Goal: Navigation & Orientation: Find specific page/section

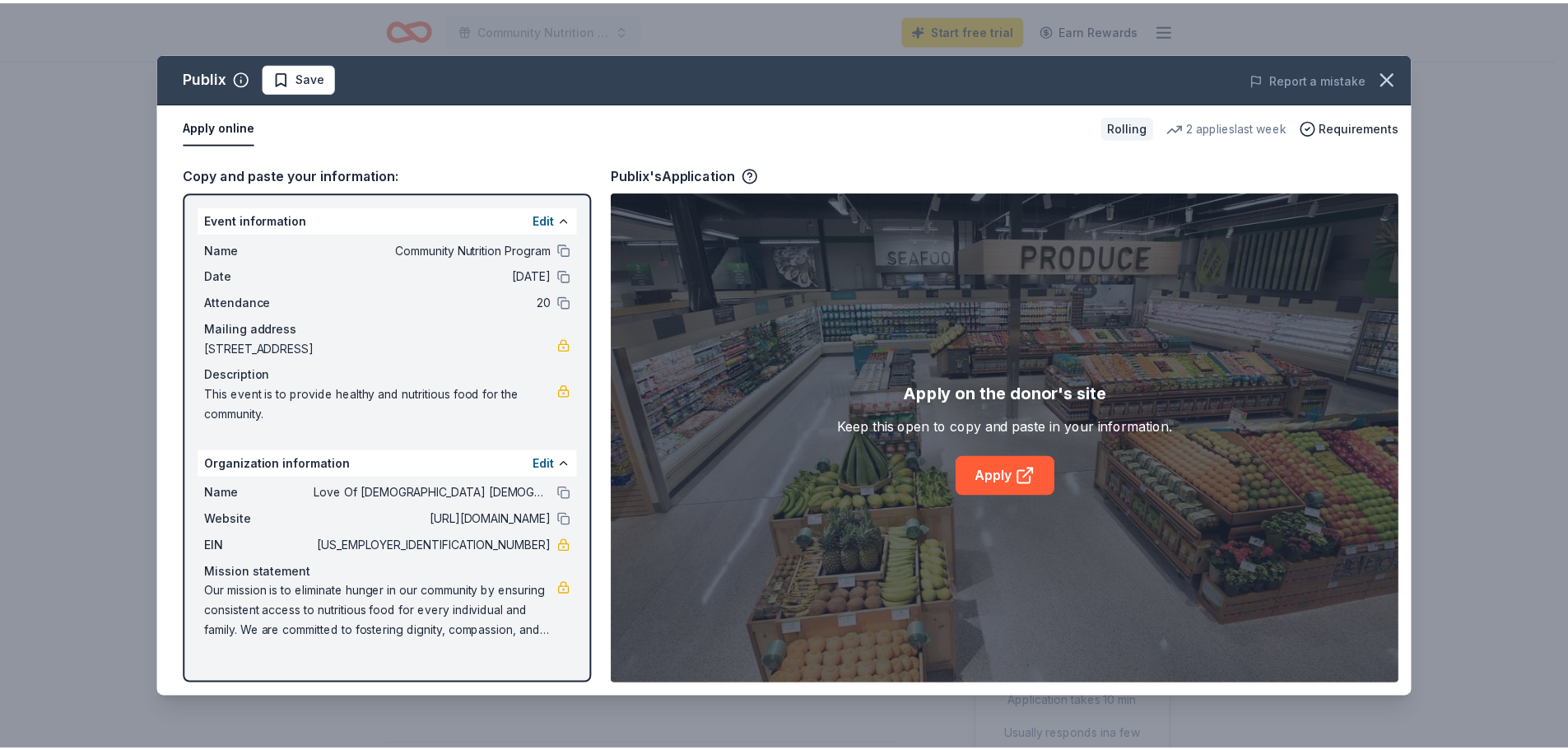
scroll to position [659, 0]
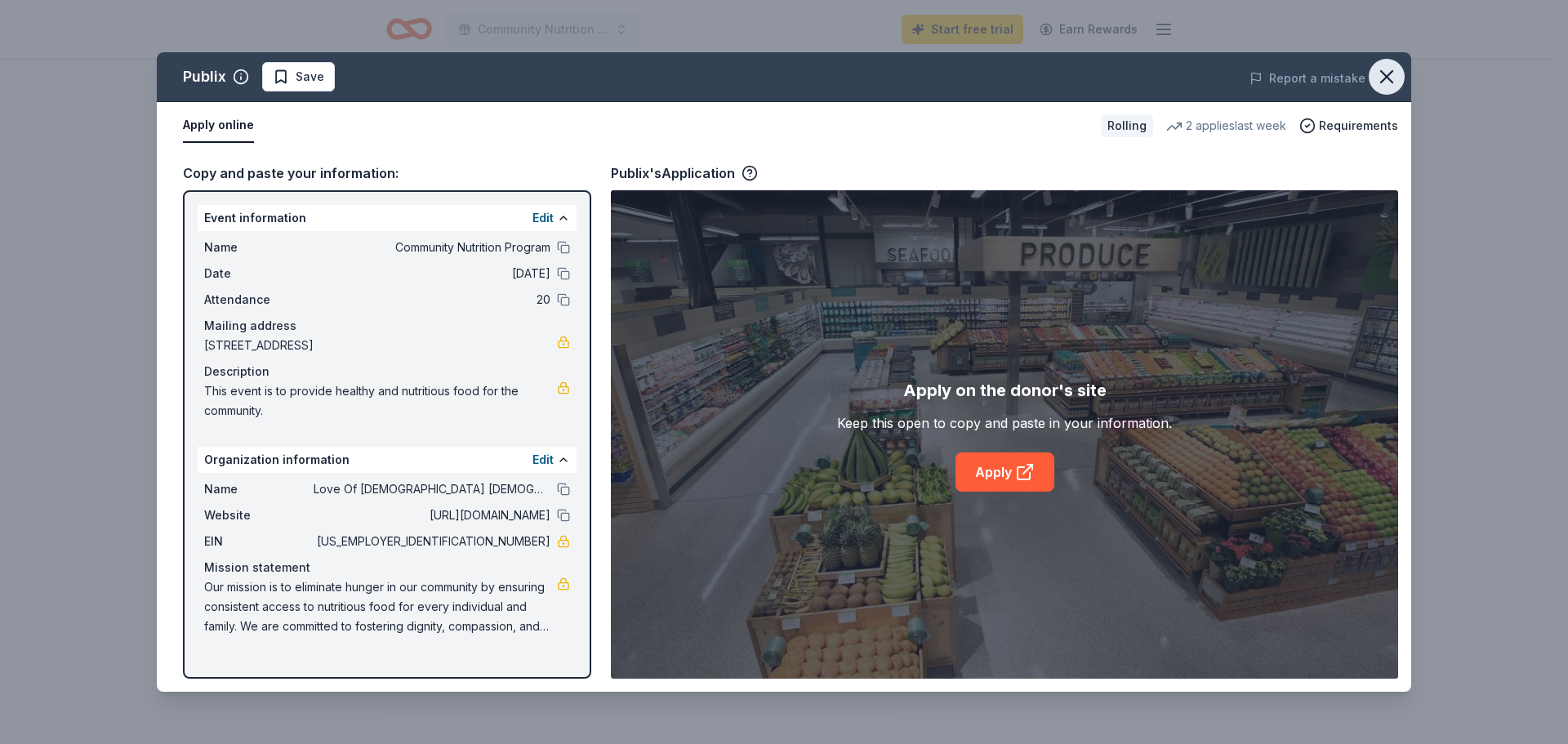
click at [1383, 76] on icon "button" at bounding box center [1387, 77] width 23 height 23
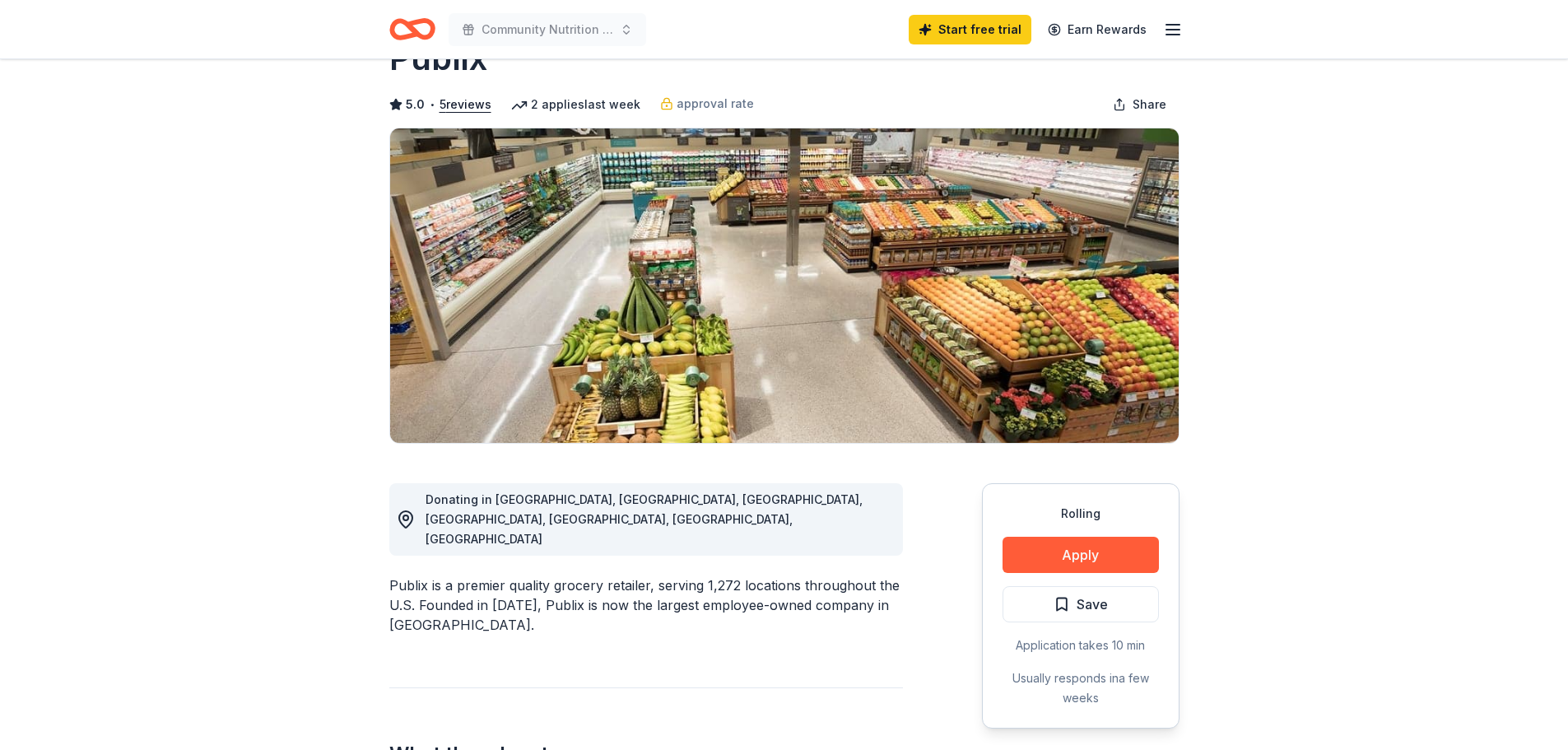
scroll to position [0, 0]
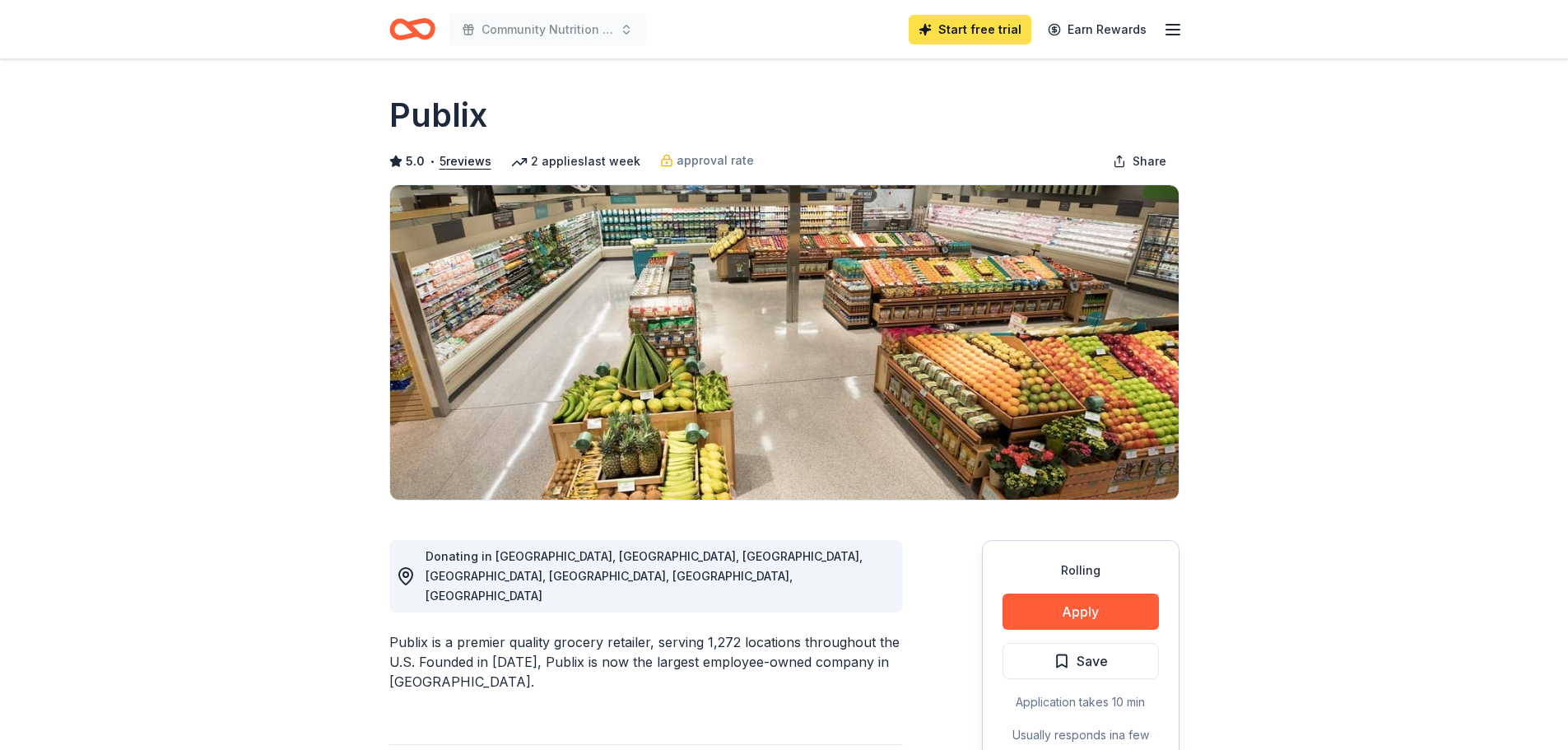
click at [1003, 25] on link "Start free trial" at bounding box center [971, 30] width 123 height 30
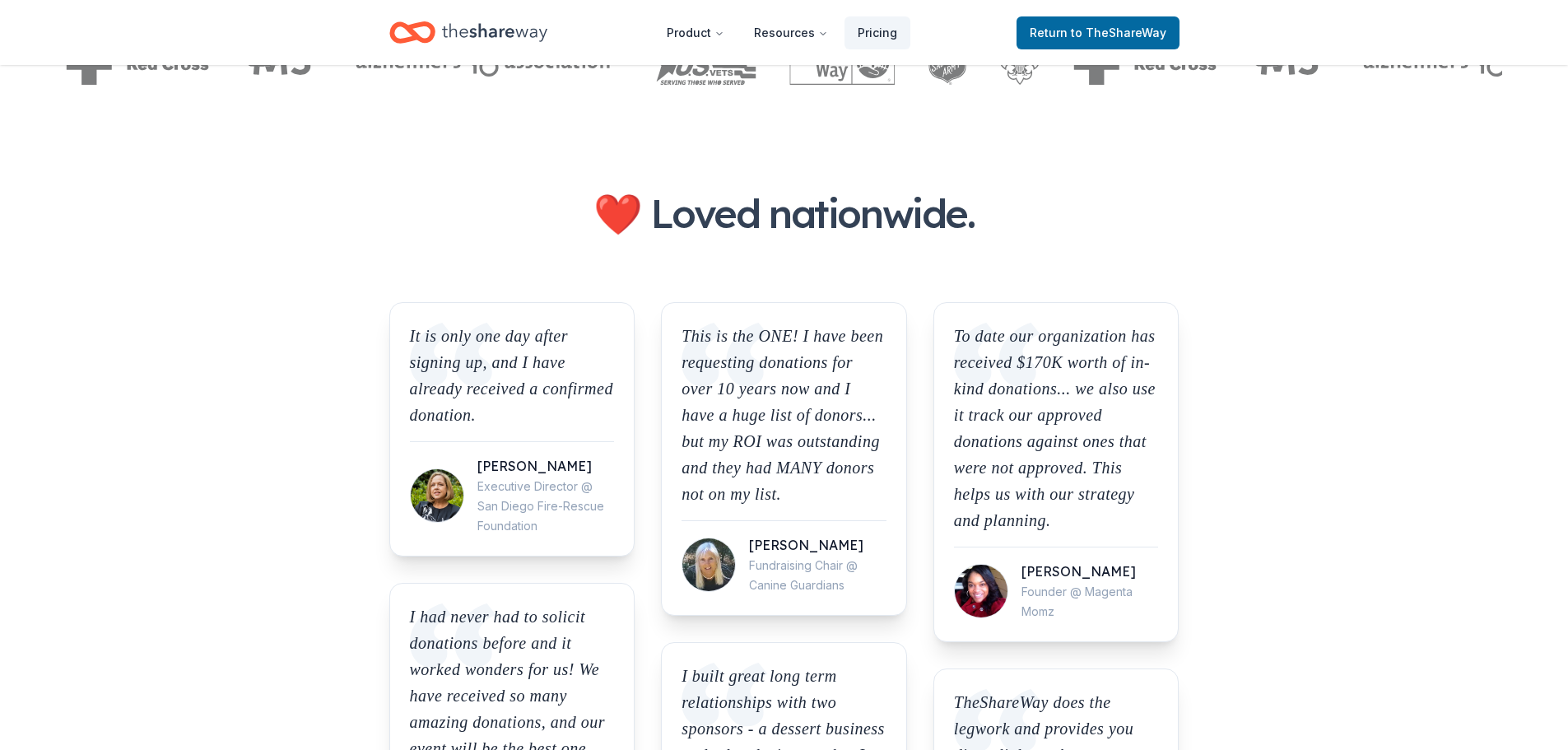
scroll to position [1070, 0]
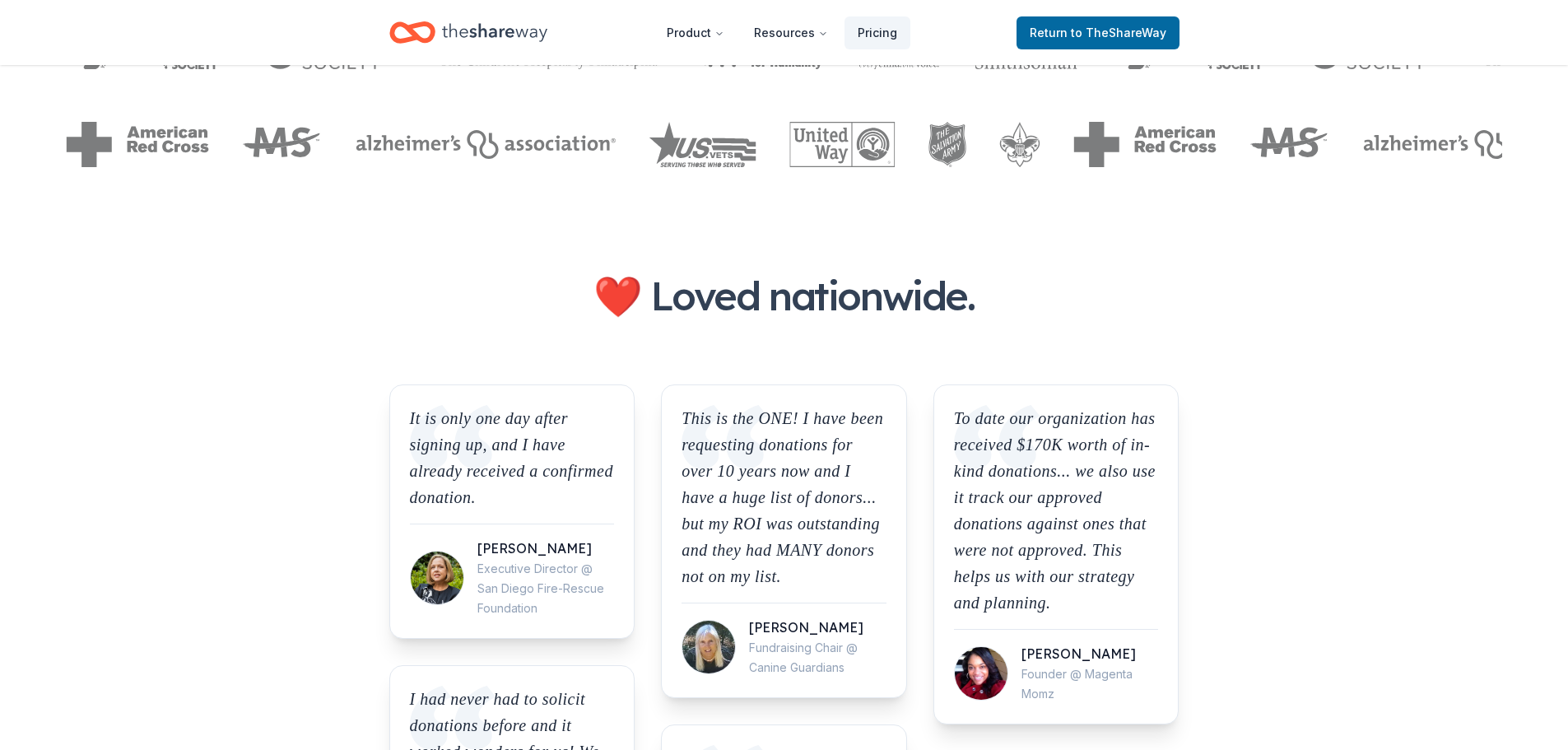
click at [539, 582] on div "Executive Director @ San Diego Fire-Rescue Foundation" at bounding box center [546, 588] width 137 height 59
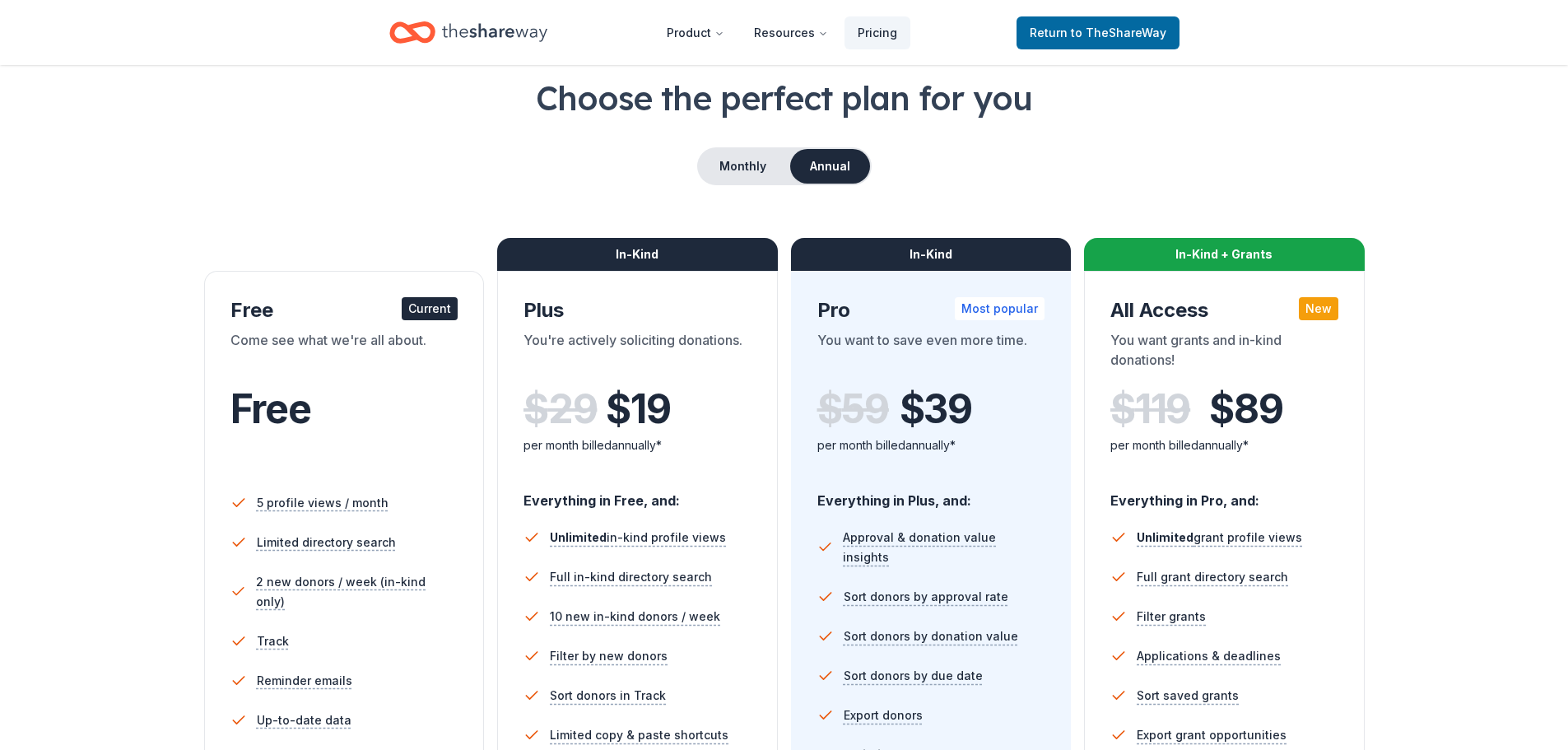
scroll to position [0, 0]
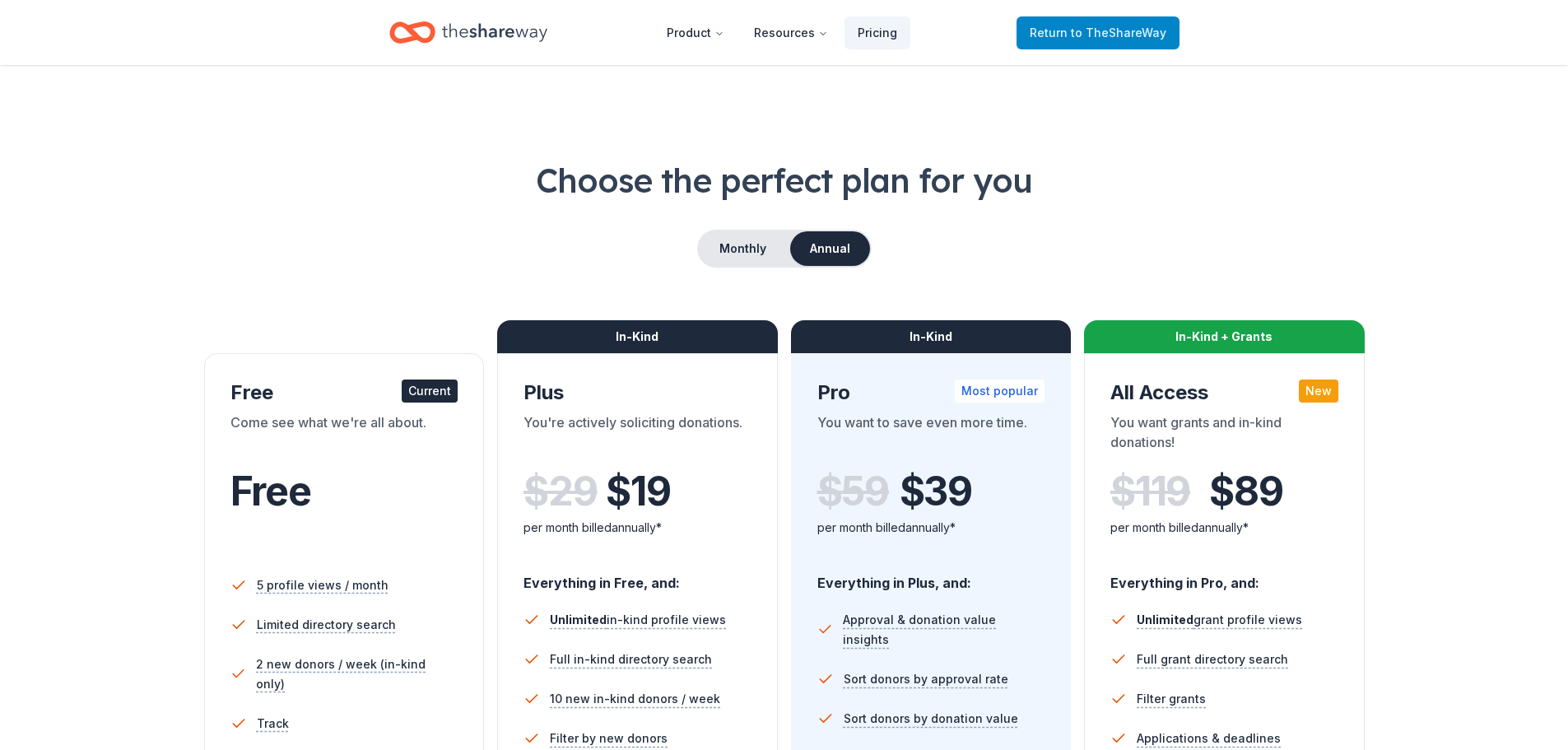
click at [1113, 25] on span "to TheShareWay" at bounding box center [1118, 32] width 96 height 14
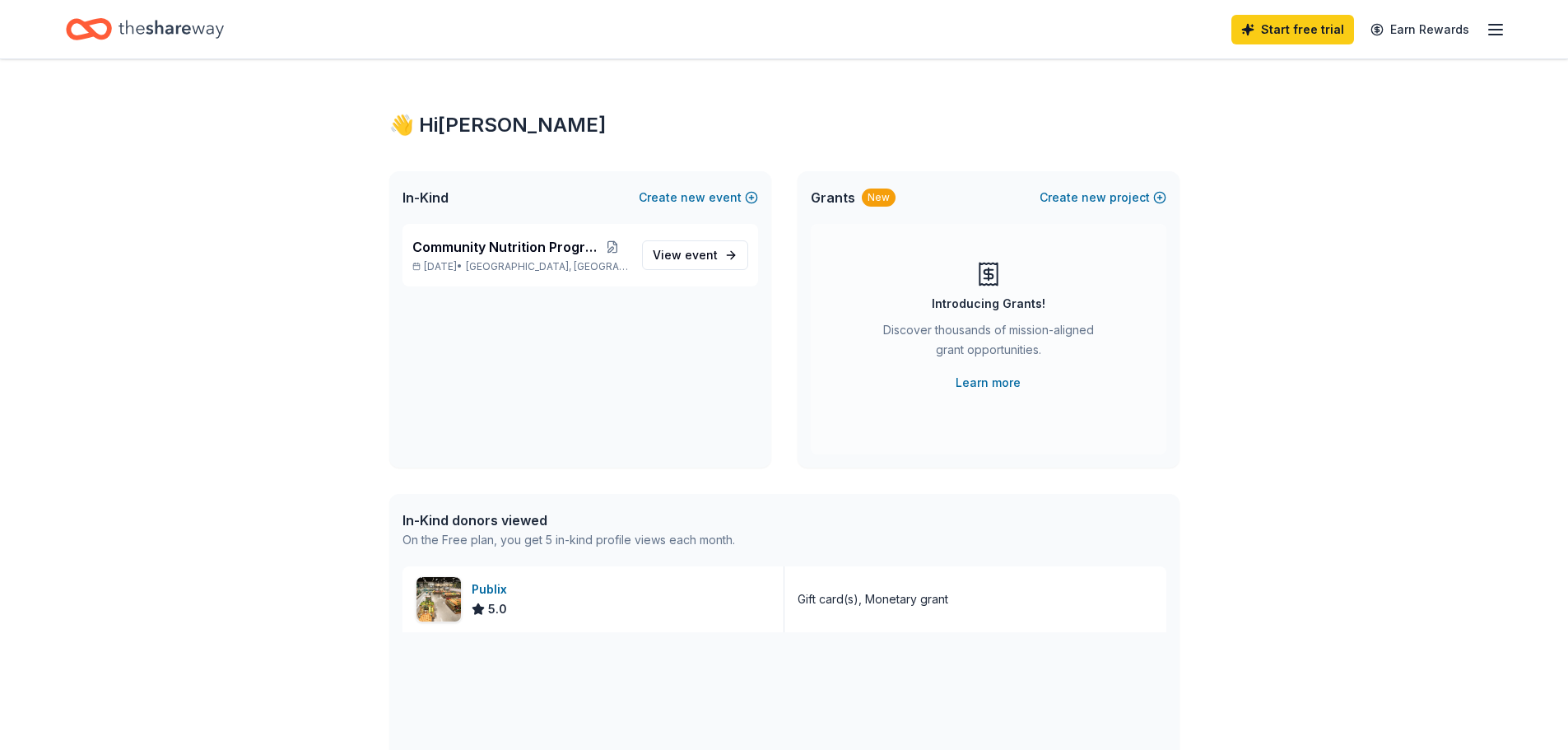
click at [1493, 32] on icon "button" at bounding box center [1496, 29] width 19 height 19
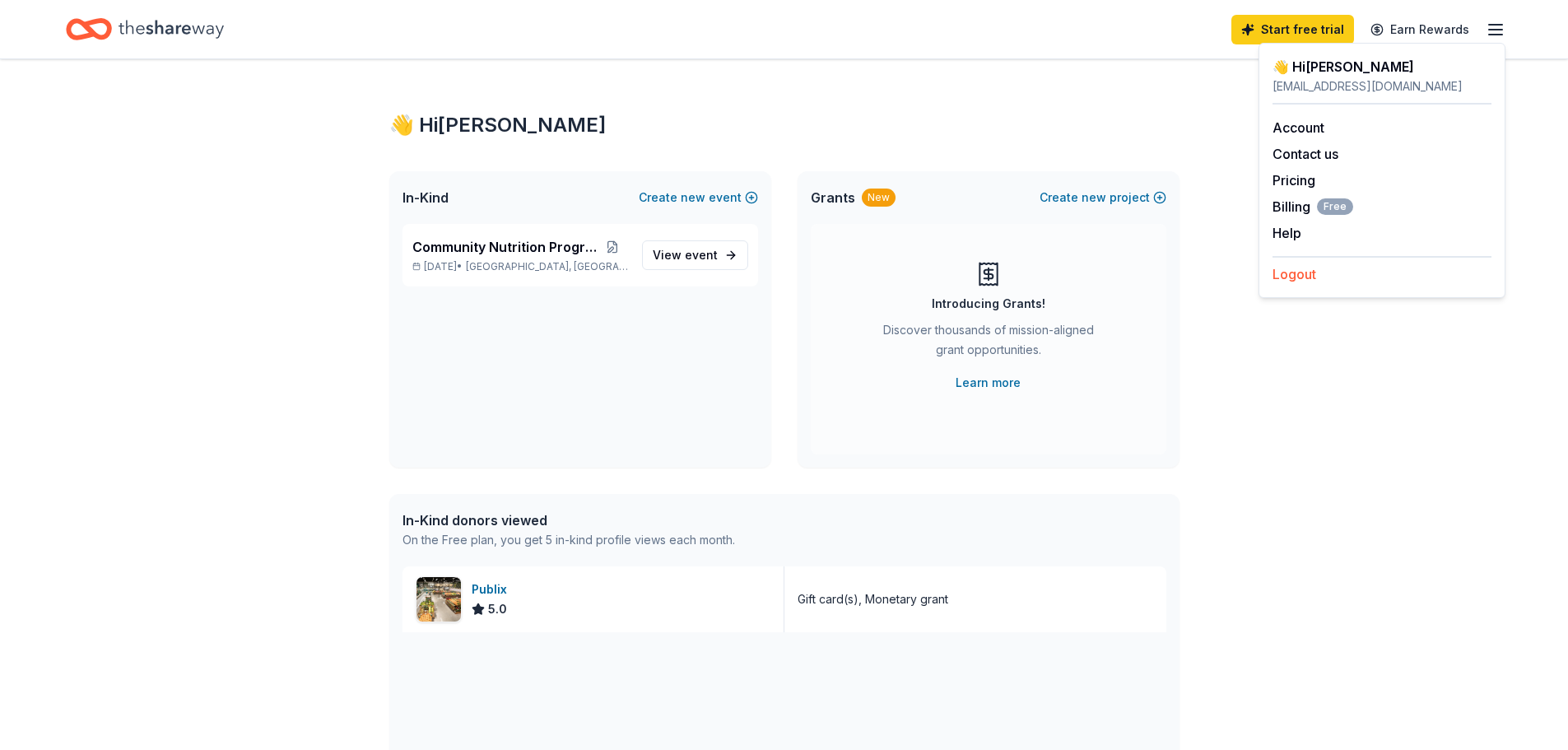
click at [1305, 272] on button "Logout" at bounding box center [1295, 274] width 44 height 19
